Goal: Task Accomplishment & Management: Use online tool/utility

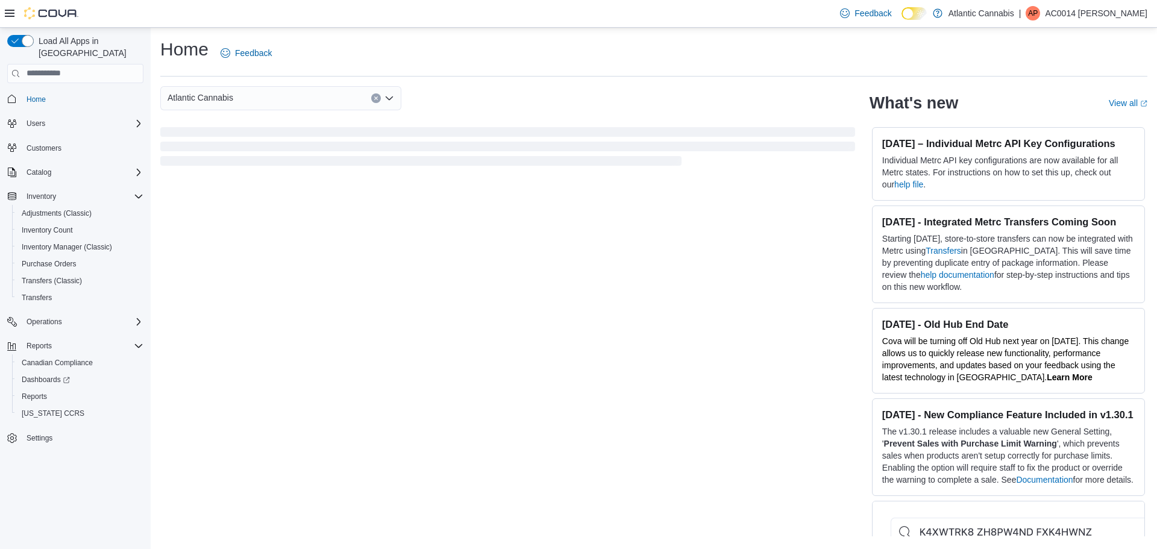
click at [11, 17] on icon at bounding box center [10, 13] width 10 height 10
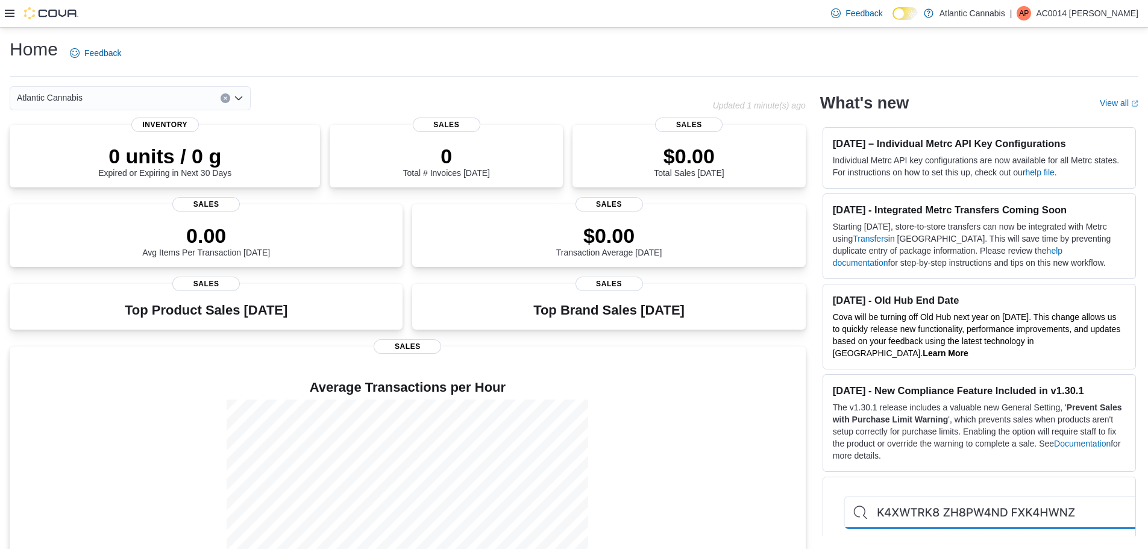
click at [11, 17] on icon at bounding box center [10, 13] width 10 height 10
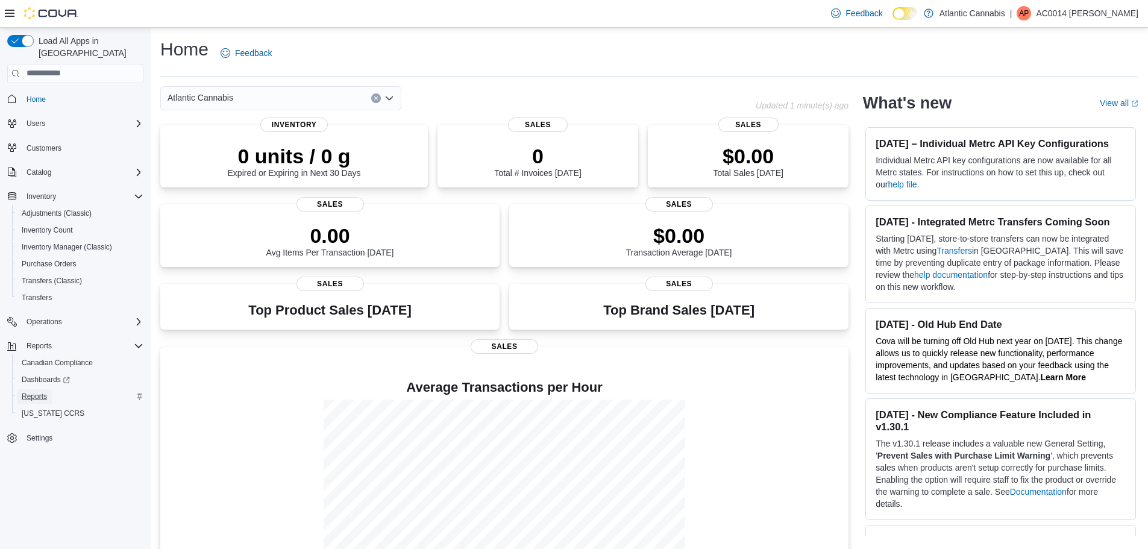
click at [42, 392] on span "Reports" at bounding box center [34, 397] width 25 height 10
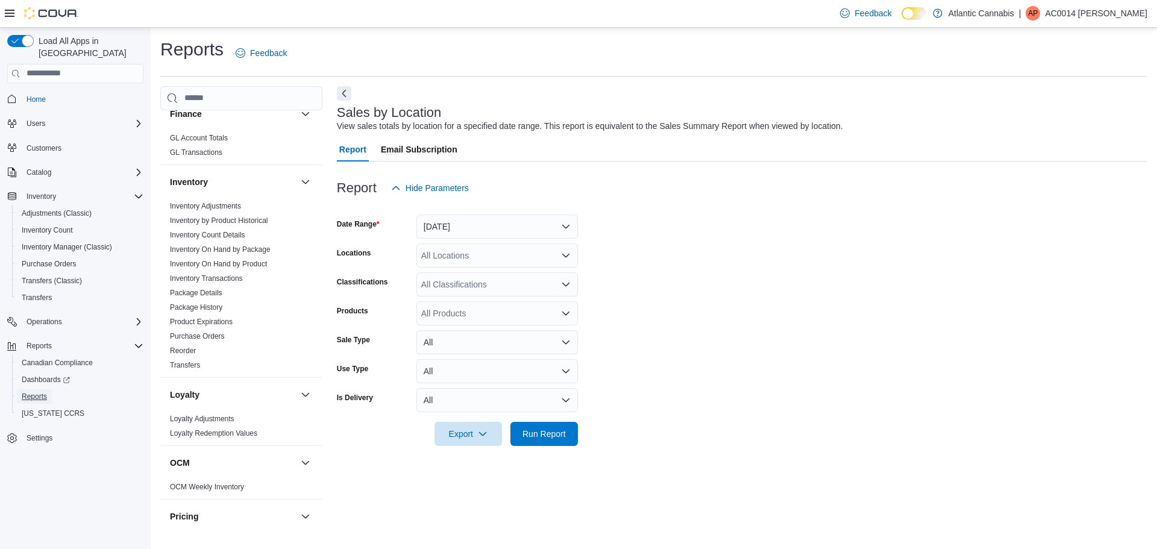
scroll to position [328, 0]
click at [236, 265] on link "Inventory On Hand by Product" at bounding box center [218, 264] width 97 height 8
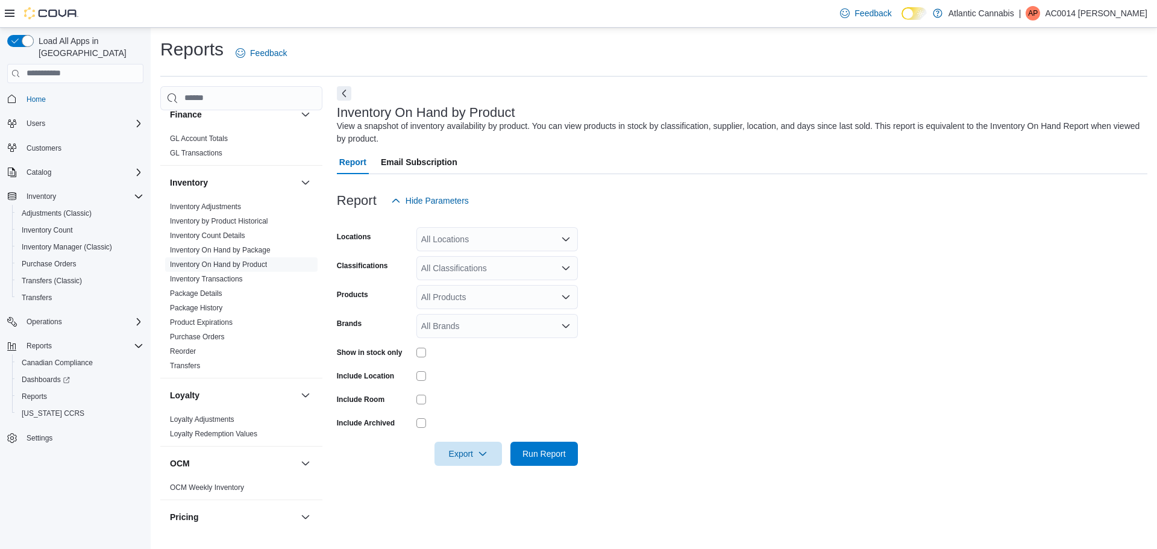
click at [489, 239] on div "All Locations" at bounding box center [496, 239] width 161 height 24
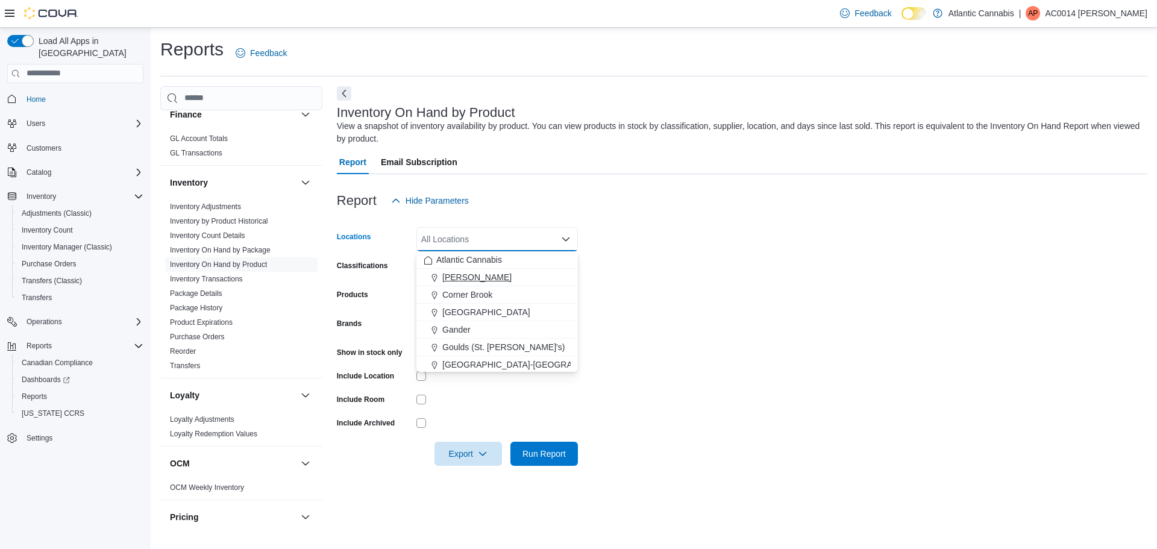
click at [489, 279] on div "[PERSON_NAME]" at bounding box center [497, 277] width 147 height 12
click at [694, 258] on form "Locations Bay [PERSON_NAME] Combo box. Selected. [GEOGRAPHIC_DATA][PERSON_NAME]…" at bounding box center [742, 339] width 810 height 253
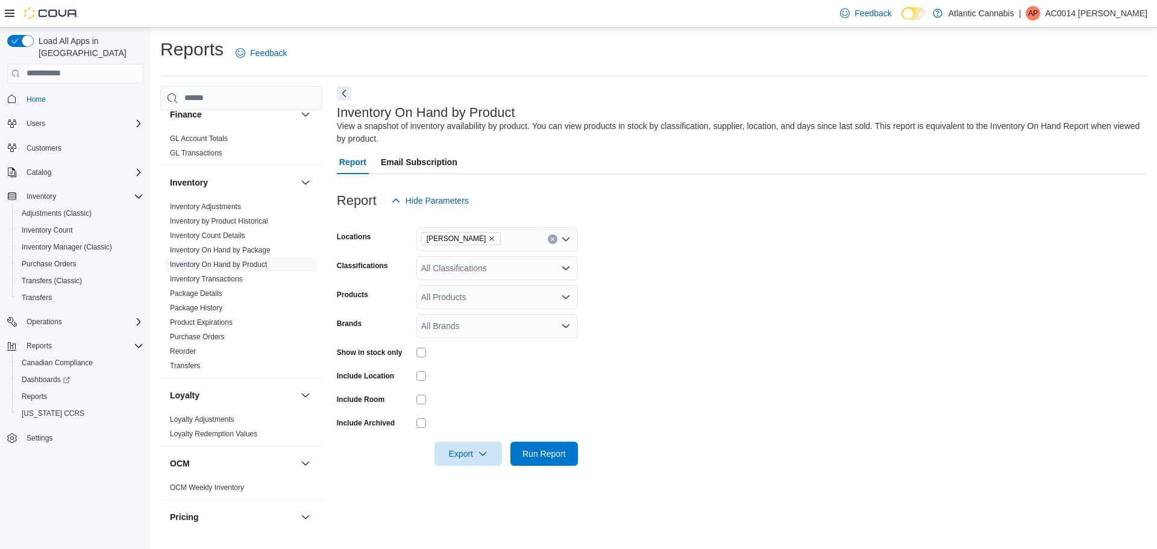
click at [464, 274] on div "All Classifications" at bounding box center [496, 268] width 161 height 24
click at [516, 301] on div "Capsules" at bounding box center [497, 298] width 147 height 12
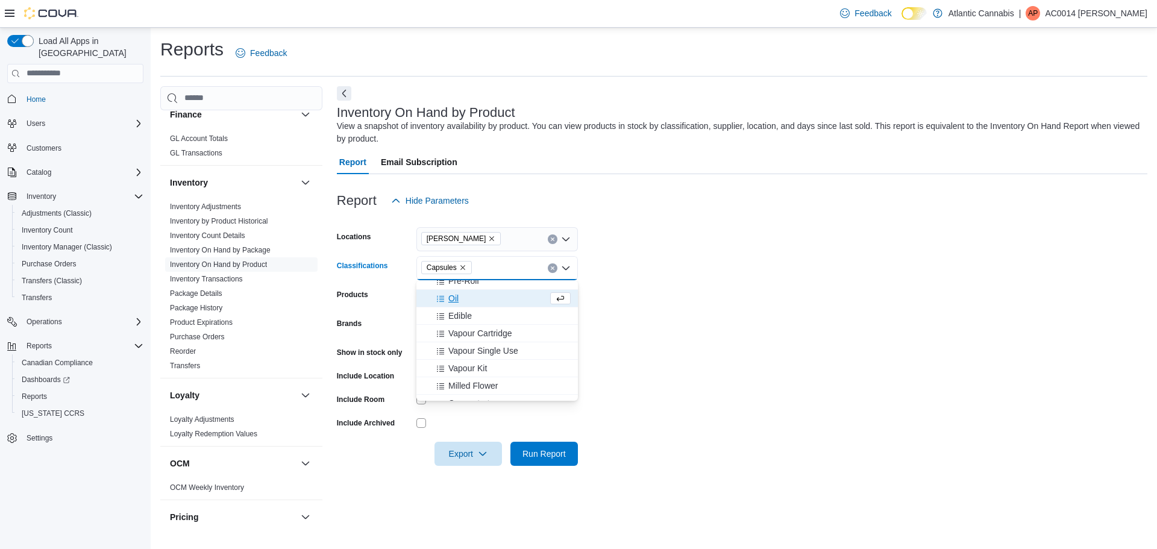
click at [471, 301] on div "Oil" at bounding box center [486, 298] width 124 height 12
click at [502, 312] on div "Milled Flower" at bounding box center [497, 308] width 147 height 12
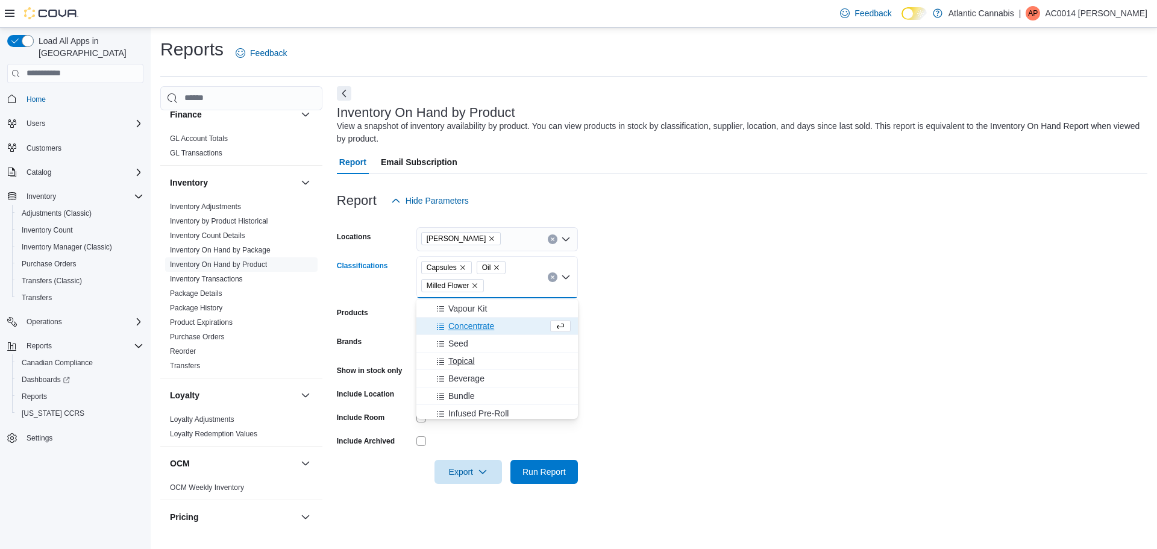
click at [487, 355] on div "Topical" at bounding box center [497, 361] width 147 height 12
click at [488, 372] on span "Infused Milled Flower" at bounding box center [488, 371] width 80 height 12
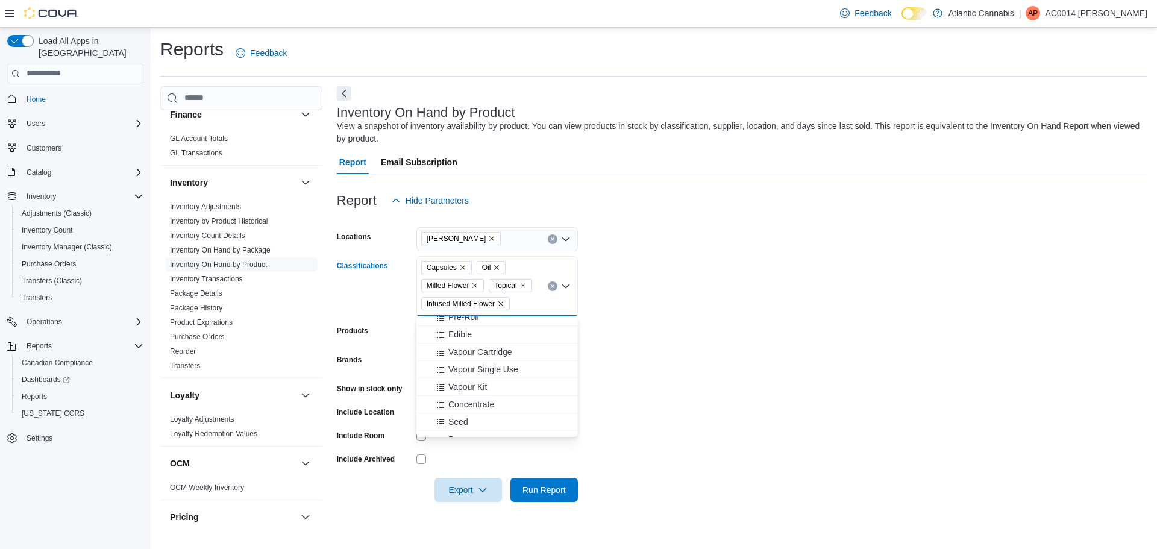
scroll to position [0, 0]
click at [699, 281] on form "Locations Bay [PERSON_NAME] Classifications Capsules Oil Milled Flower Topical …" at bounding box center [742, 357] width 810 height 289
click at [428, 387] on div at bounding box center [496, 389] width 161 height 10
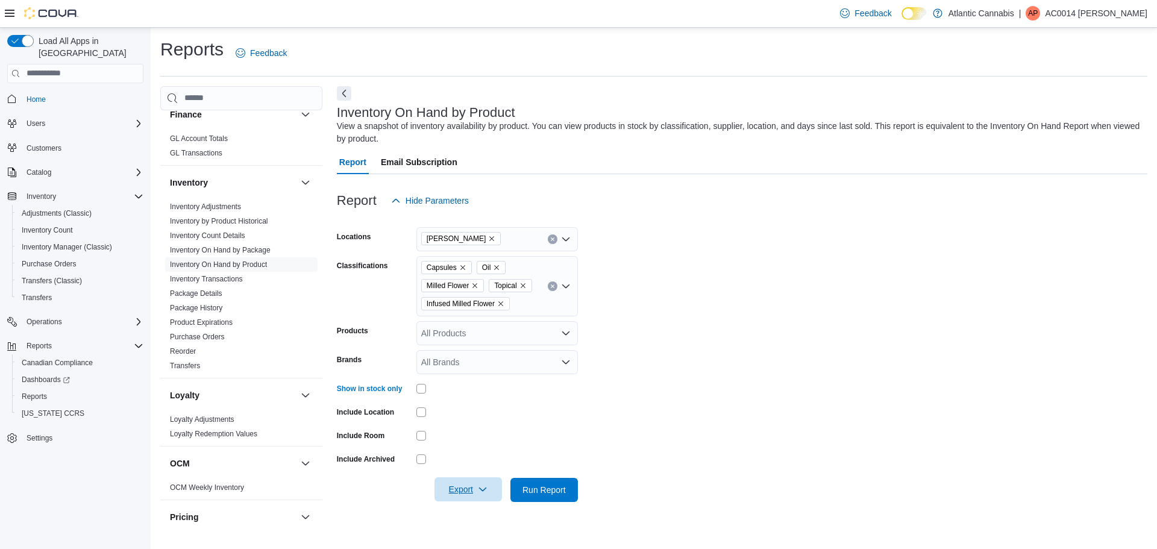
click at [457, 501] on span "Export" at bounding box center [468, 489] width 53 height 24
click at [459, 421] on span "Export to Excel" at bounding box center [470, 418] width 54 height 10
